Goal: Information Seeking & Learning: Learn about a topic

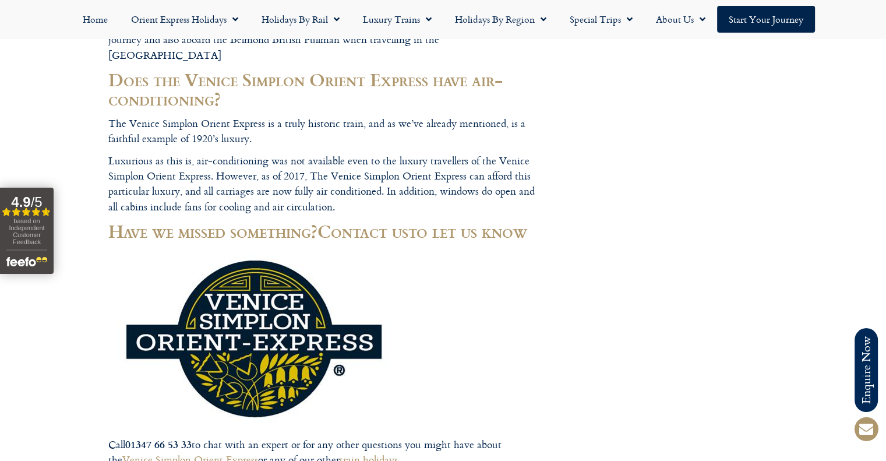
scroll to position [4426, 0]
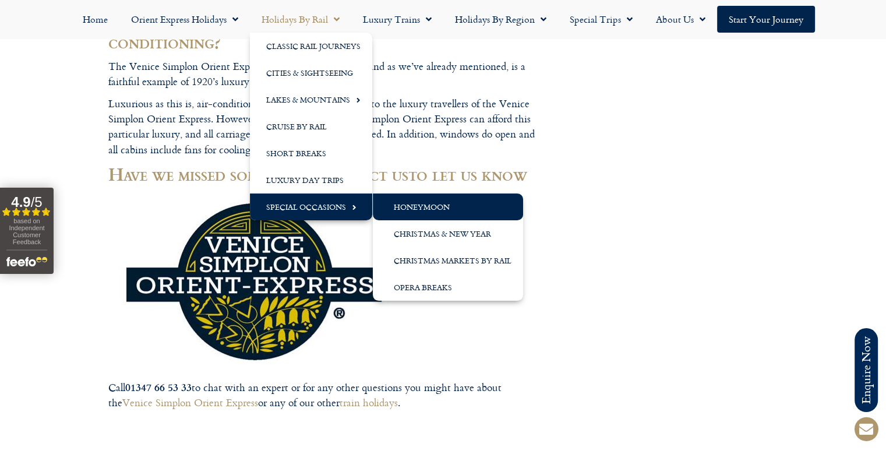
click at [415, 206] on link "Honeymoon" at bounding box center [448, 206] width 150 height 27
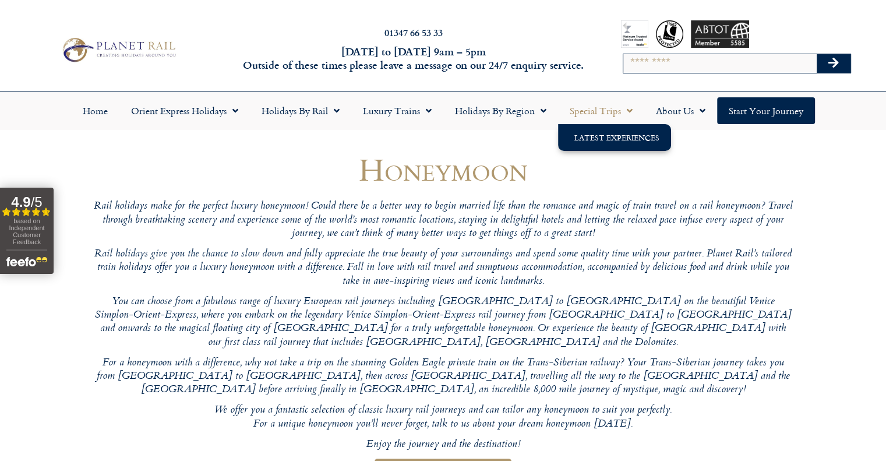
click at [594, 139] on link "Latest Experiences" at bounding box center [614, 137] width 113 height 27
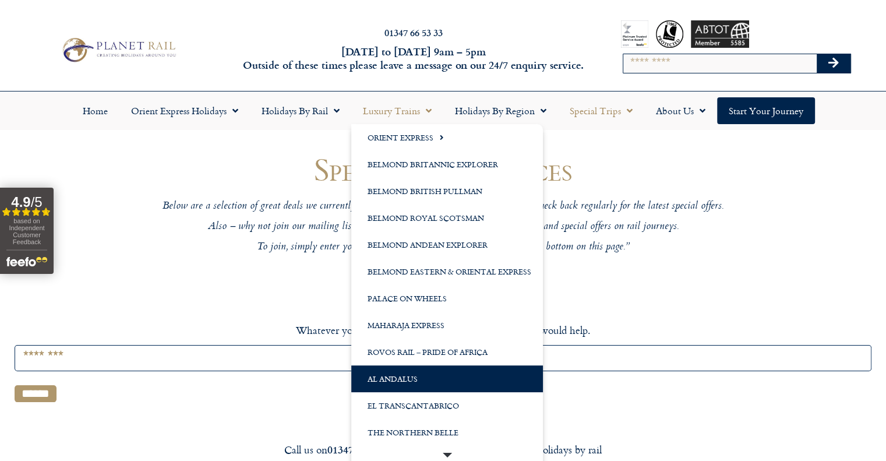
click at [391, 385] on link "Al Andalus" at bounding box center [447, 378] width 192 height 27
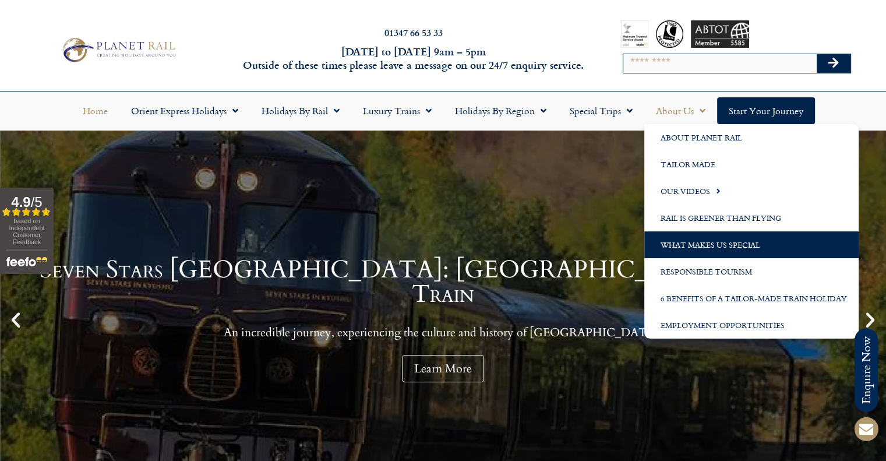
click at [717, 239] on link "What Makes us Special" at bounding box center [751, 244] width 214 height 27
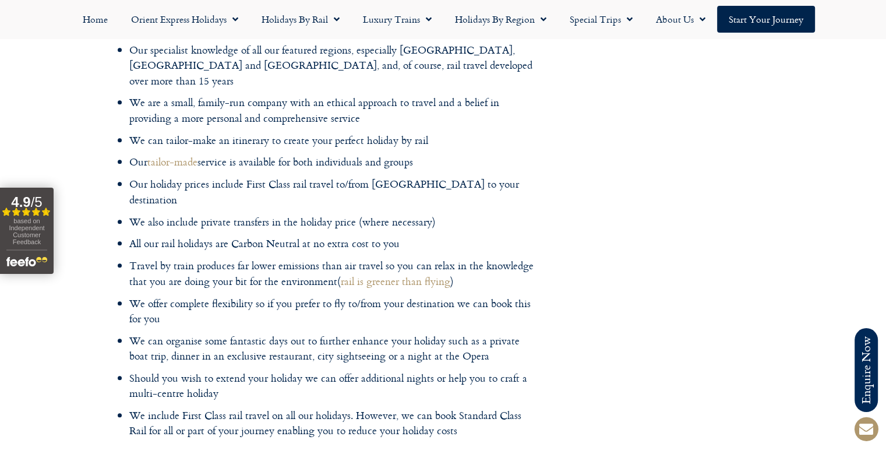
scroll to position [1223, 0]
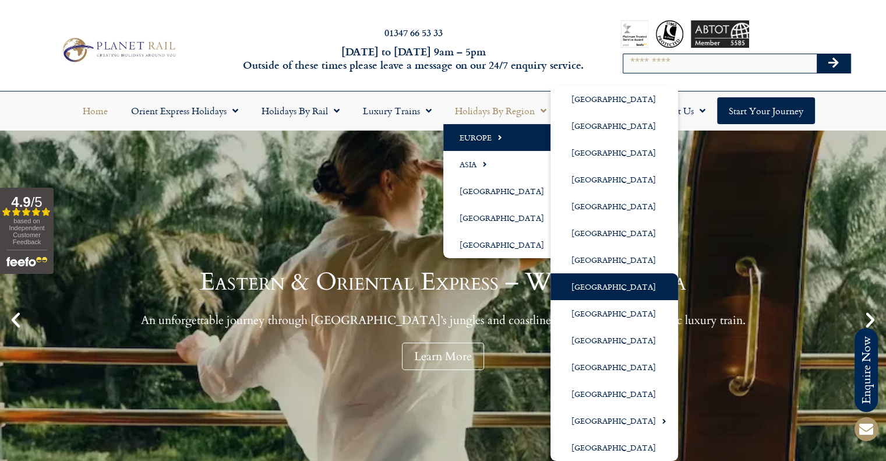
click at [588, 290] on link "[GEOGRAPHIC_DATA]" at bounding box center [614, 286] width 128 height 27
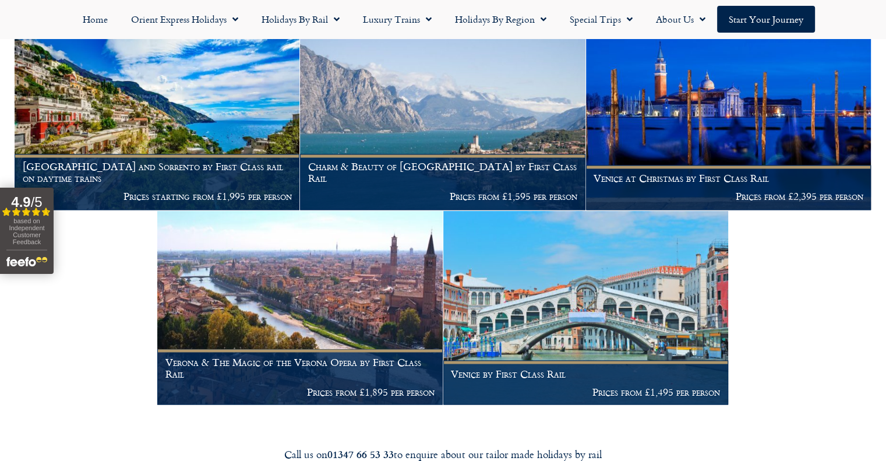
scroll to position [1922, 0]
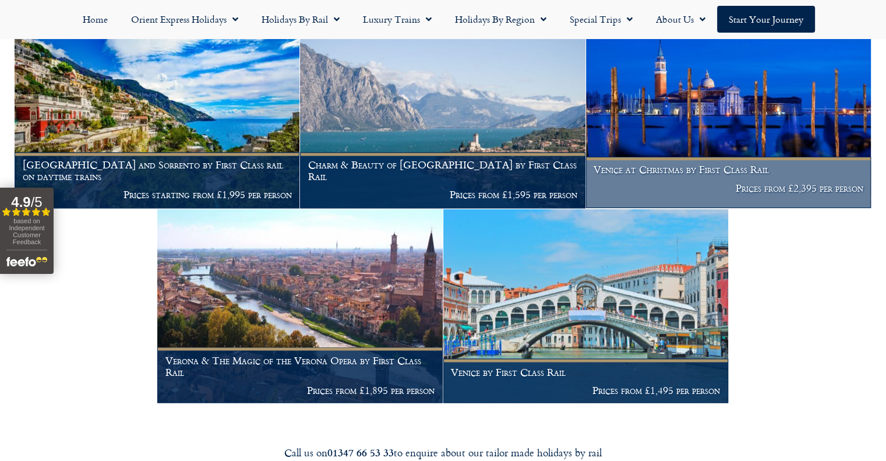
click at [693, 128] on img at bounding box center [728, 111] width 285 height 194
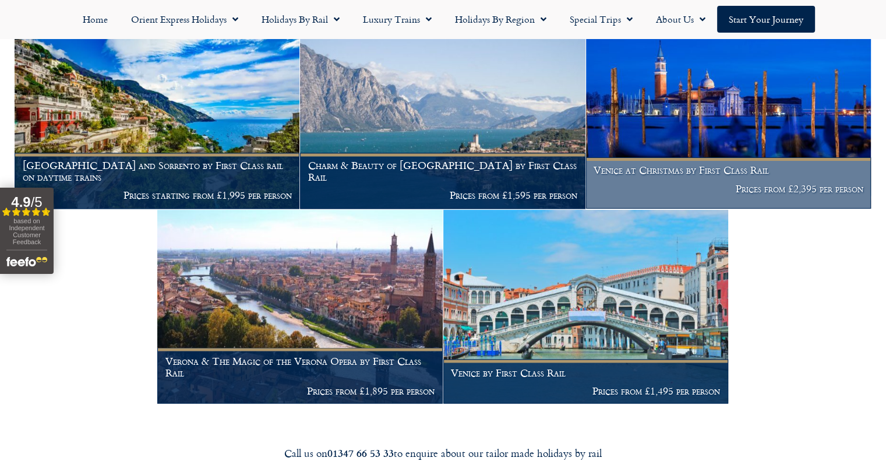
click at [673, 125] on img at bounding box center [728, 112] width 285 height 194
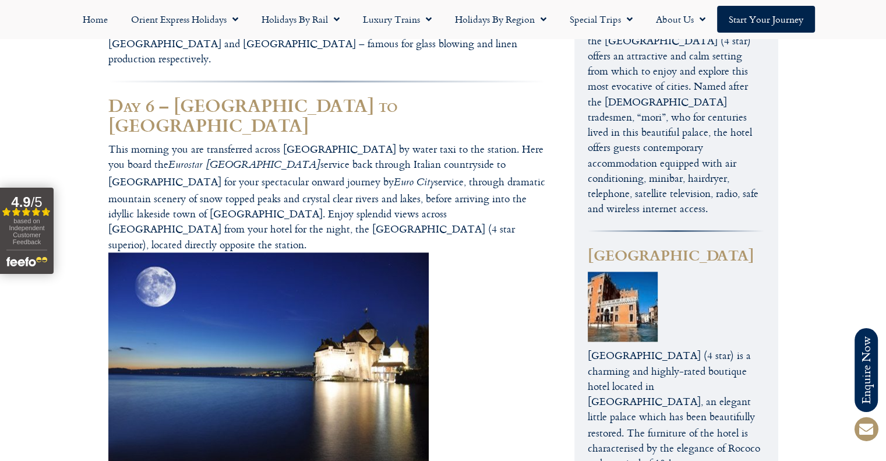
scroll to position [1689, 0]
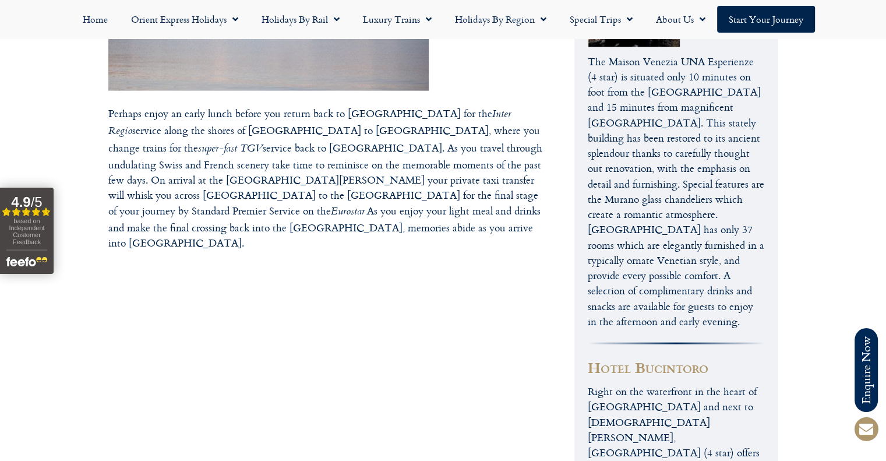
scroll to position [2388, 0]
